Goal: Information Seeking & Learning: Compare options

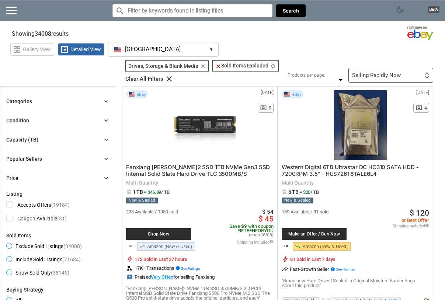
click at [106, 138] on icon "chevron_right" at bounding box center [105, 139] width 7 height 7
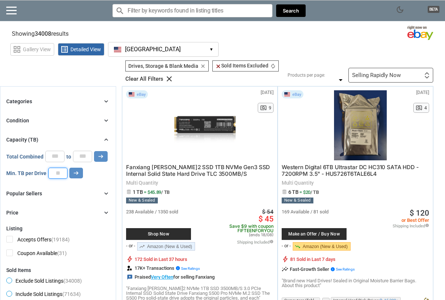
click at [54, 175] on input "number" at bounding box center [57, 173] width 19 height 11
type input "*"
click at [77, 174] on icon "arrow_right_alt" at bounding box center [76, 172] width 7 height 7
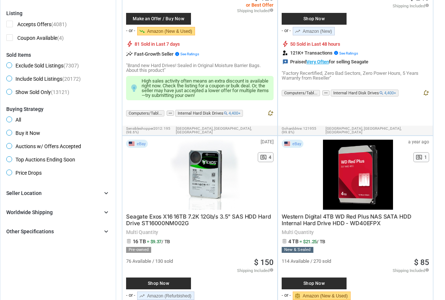
scroll to position [221, 0]
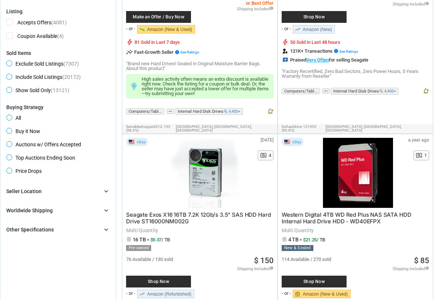
click at [107, 230] on icon "chevron_right" at bounding box center [105, 229] width 7 height 7
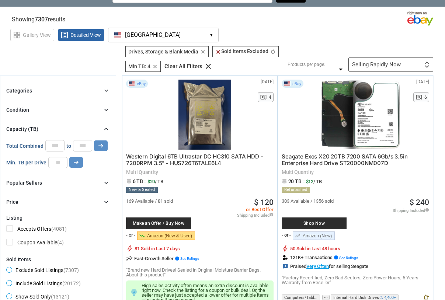
scroll to position [0, 0]
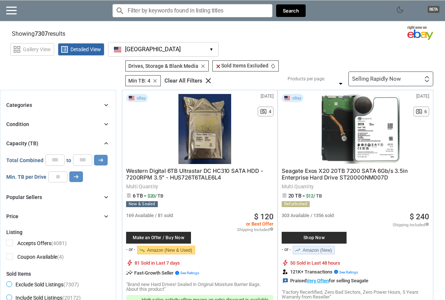
click at [417, 76] on div "Selling Rapidly Now First or Last Chance to Buy Recently Listed Selling Rapidly…" at bounding box center [390, 78] width 85 height 15
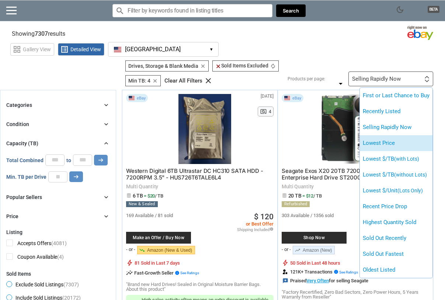
click at [385, 141] on li "Lowest Price" at bounding box center [396, 143] width 73 height 16
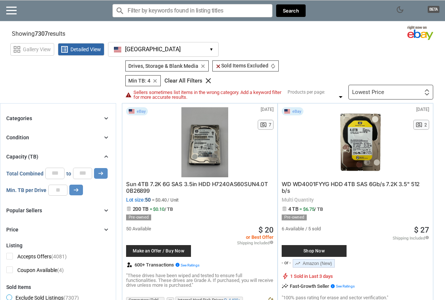
click at [212, 183] on span "Sun 4TB 7.2K 6G SAS 3.5in HDD H7240AS60SUN4.0T 0B26899" at bounding box center [197, 188] width 142 height 14
click at [107, 119] on icon "chevron_right" at bounding box center [105, 118] width 7 height 7
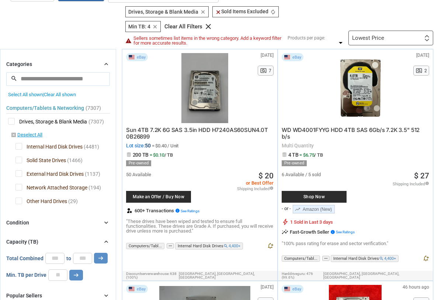
scroll to position [67, 0]
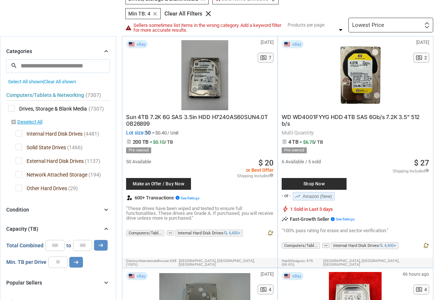
click at [87, 69] on input "search" at bounding box center [58, 65] width 104 height 13
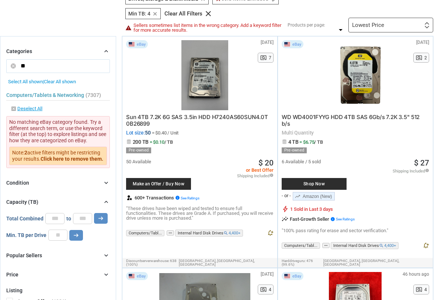
type input "*"
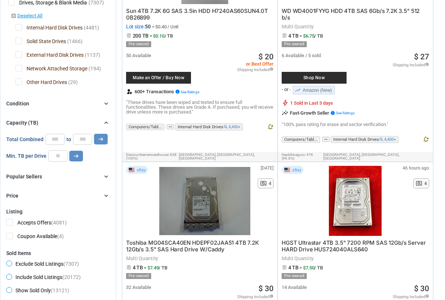
scroll to position [175, 0]
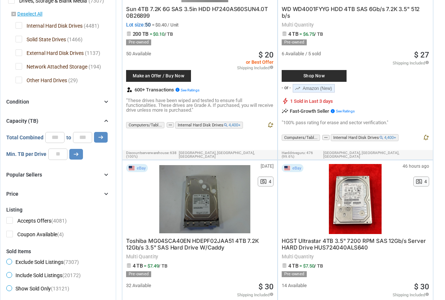
click at [106, 101] on icon "chevron_right" at bounding box center [105, 101] width 7 height 7
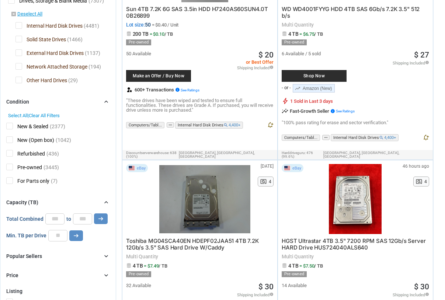
click at [106, 101] on icon "chevron_right" at bounding box center [105, 101] width 7 height 7
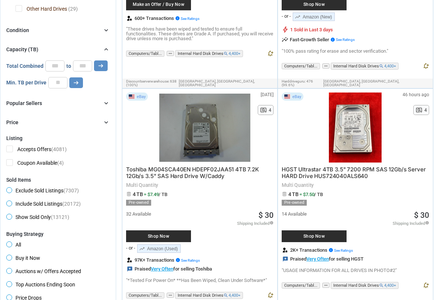
scroll to position [248, 0]
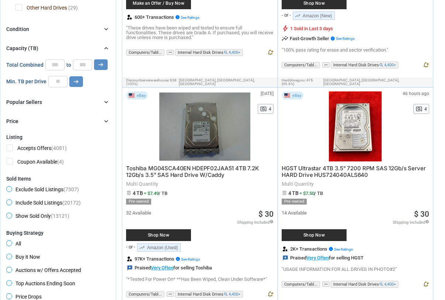
click at [106, 101] on icon "chevron_right" at bounding box center [105, 101] width 7 height 7
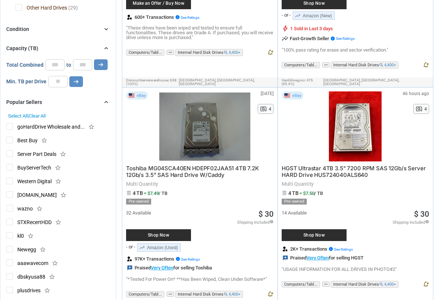
click at [106, 101] on icon "chevron_right" at bounding box center [105, 101] width 7 height 7
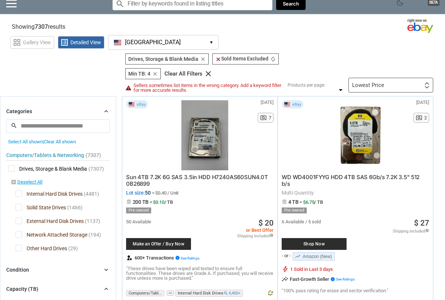
scroll to position [0, 0]
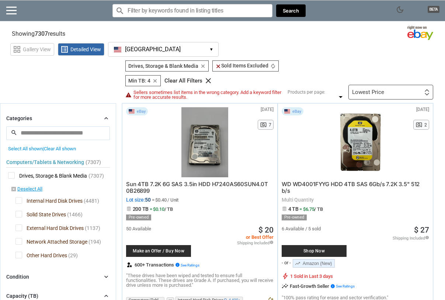
click at [218, 12] on input "Search for models" at bounding box center [192, 10] width 160 height 13
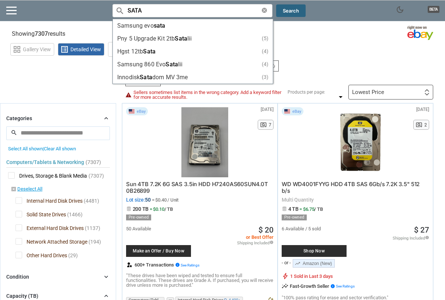
type input "SATA"
click at [299, 11] on button "Search" at bounding box center [290, 10] width 29 height 13
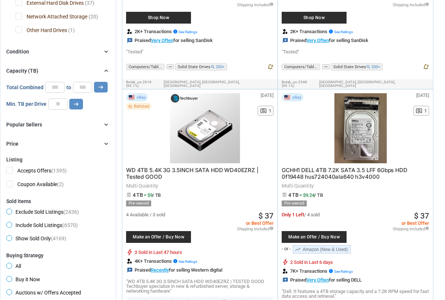
scroll to position [211, 0]
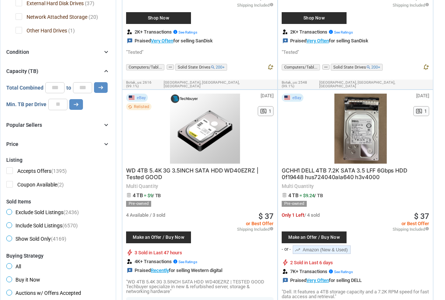
click at [220, 167] on span "WD 4TB 5.4K 3G 3.5INCH SATA HDD WD40EZRZ | Tested GOOD" at bounding box center [192, 174] width 132 height 14
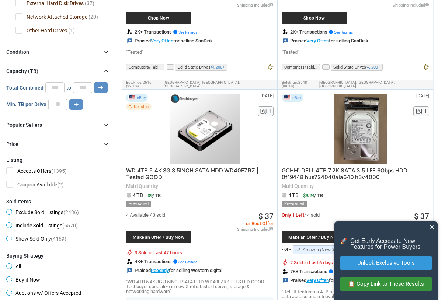
click at [431, 227] on span "close" at bounding box center [431, 226] width 7 height 7
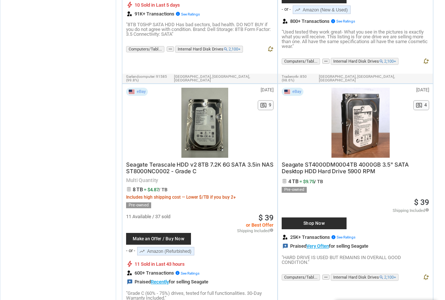
scroll to position [777, 0]
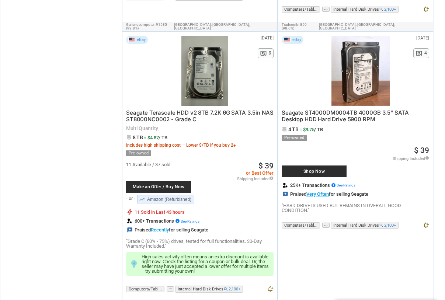
click at [222, 109] on span "Seagate Terascale HDD v2 8TB 7.2K 6G SATA 3.5in NAS ST8000NC0002 - Grade C" at bounding box center [199, 116] width 147 height 14
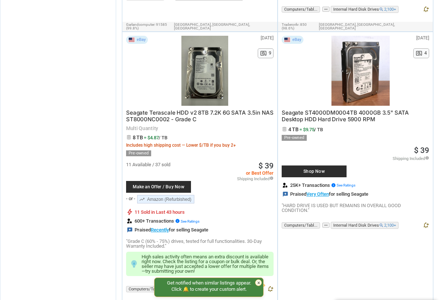
click at [182, 195] on link "trending_up Amazon (Refurbished)" at bounding box center [165, 199] width 57 height 8
click at [160, 109] on span "Seagate Terascale HDD v2 8TB 7.2K 6G SATA 3.5in NAS ST8000NC0002 - Grade C" at bounding box center [199, 116] width 147 height 14
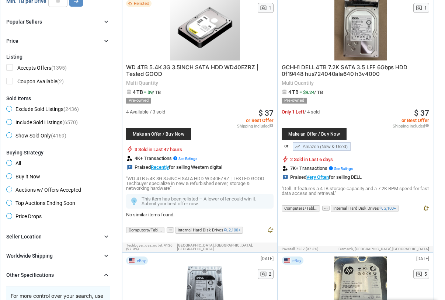
scroll to position [0, 0]
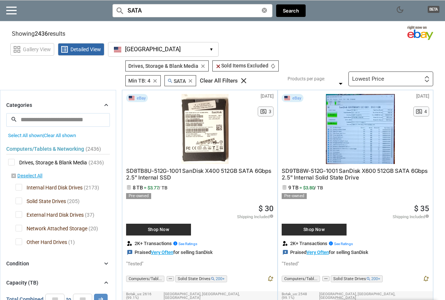
click at [423, 78] on div "Lowest Price First or Last Chance to Buy Recently Listed Selling Rapidly Now Lo…" at bounding box center [390, 78] width 85 height 15
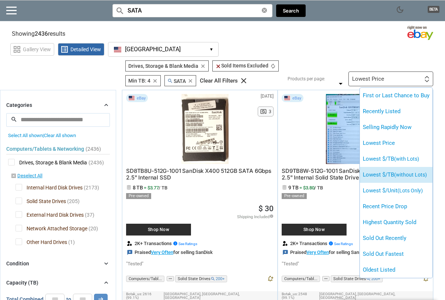
click at [378, 176] on li "Lowest $/TB (without Lots)" at bounding box center [396, 175] width 73 height 16
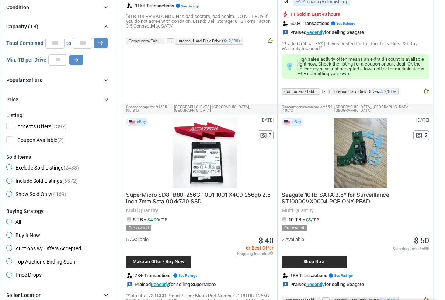
scroll to position [111, 0]
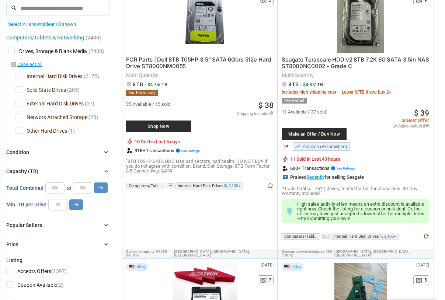
click at [106, 151] on icon "chevron_right" at bounding box center [105, 151] width 7 height 7
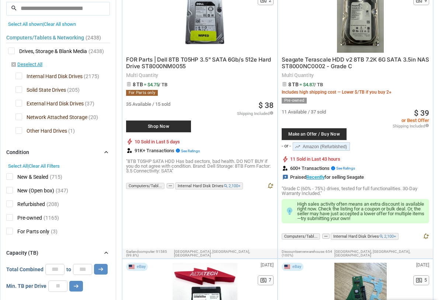
click at [11, 177] on span "New & Sealed" at bounding box center [27, 177] width 42 height 9
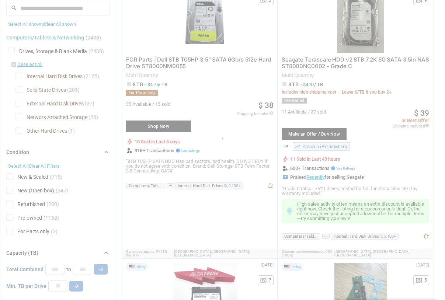
click at [10, 191] on div at bounding box center [222, 150] width 445 height 300
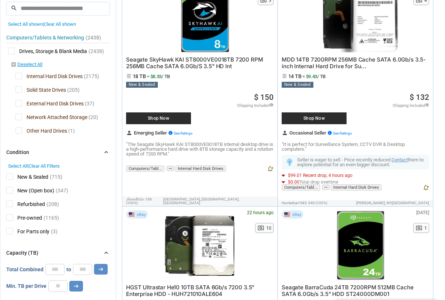
click at [10, 191] on span "New (Open box)" at bounding box center [30, 191] width 48 height 9
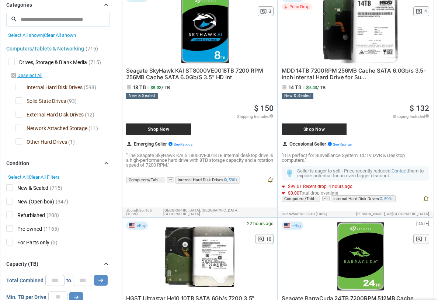
click at [8, 213] on span "Refurbished" at bounding box center [25, 215] width 39 height 9
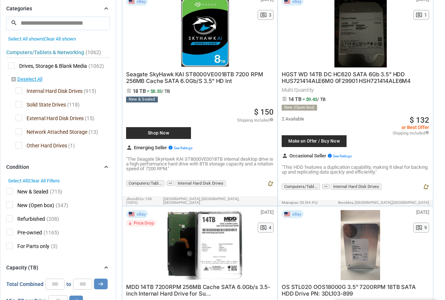
click at [11, 233] on span "Pre-owned" at bounding box center [24, 233] width 36 height 9
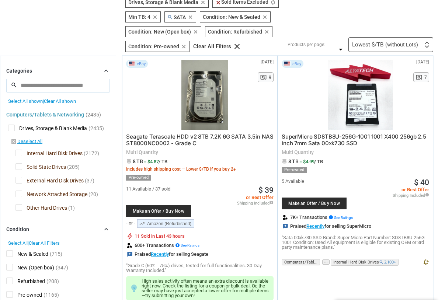
scroll to position [50, 0]
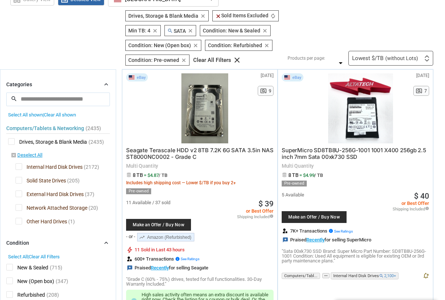
click at [425, 60] on img at bounding box center [426, 60] width 5 height 3
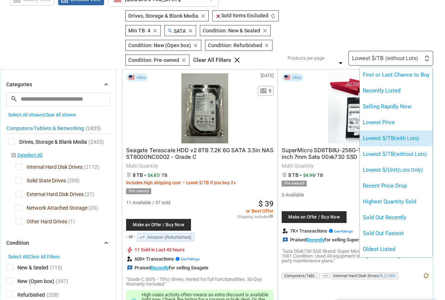
click at [392, 137] on li "Lowest $/TB (with Lots)" at bounding box center [396, 138] width 73 height 16
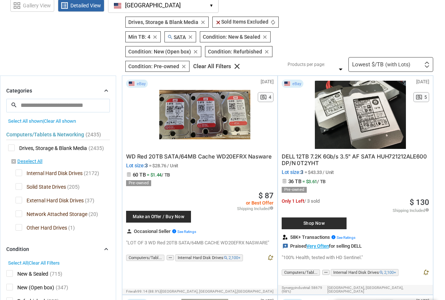
scroll to position [48, 0]
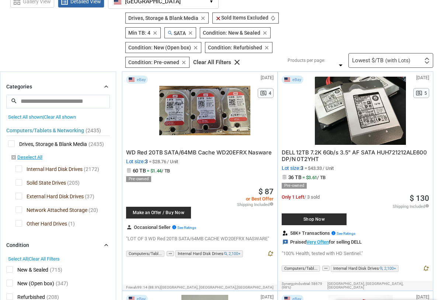
click at [236, 153] on span "WD Red 20TB SATA/64MB Cache WD20EFRX Nasware" at bounding box center [198, 152] width 145 height 7
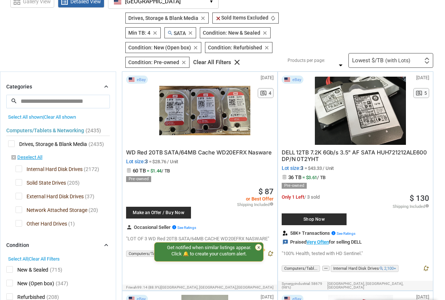
click at [239, 153] on span "WD Red 20TB SATA/64MB Cache WD20EFRX Nasware" at bounding box center [198, 152] width 145 height 7
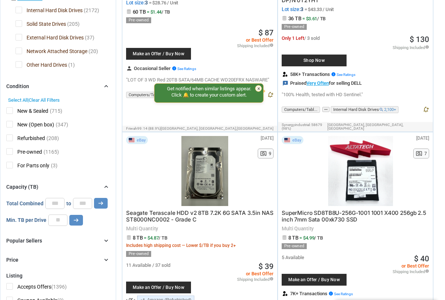
scroll to position [210, 0]
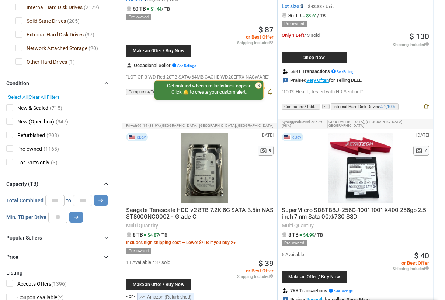
click at [230, 206] on span "Seagate Terascale HDD v2 8TB 7.2K 6G SATA 3.5in NAS ST8000NC0002 - Grade C" at bounding box center [199, 213] width 147 height 14
